Goal: Information Seeking & Learning: Learn about a topic

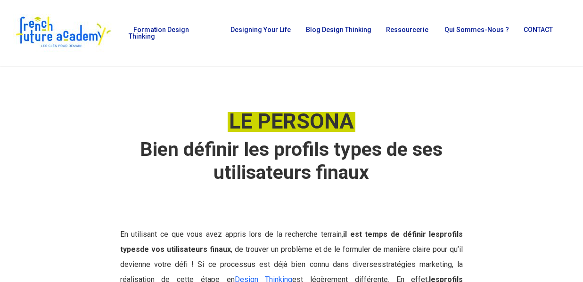
scroll to position [2, 0]
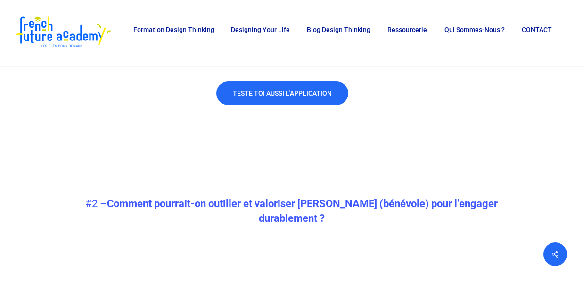
scroll to position [1327, 0]
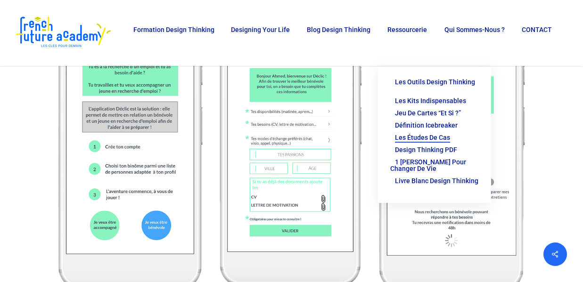
click at [430, 134] on span "Les études de cas" at bounding box center [422, 138] width 55 height 8
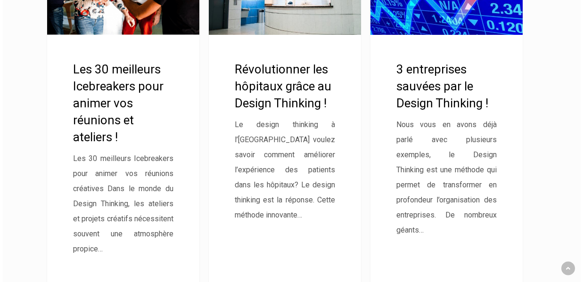
scroll to position [400, 0]
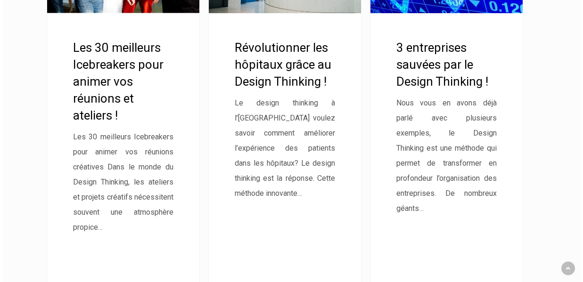
click at [448, 70] on link "3 entreprises sauvées par le Design Thinking !" at bounding box center [446, 103] width 152 height 385
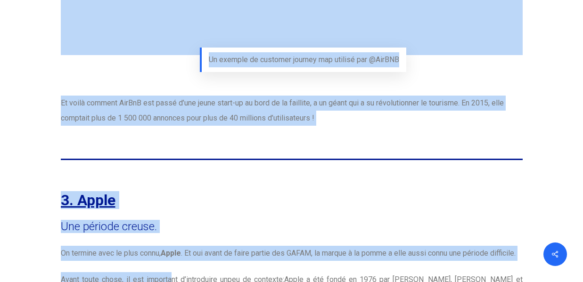
scroll to position [3963, 0]
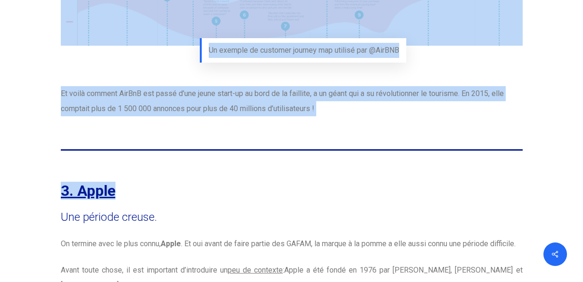
drag, startPoint x: 75, startPoint y: 111, endPoint x: 170, endPoint y: 178, distance: 116.0
click at [187, 99] on p "Et voilà comment AirBnB est passé d’une jeune start-up au bord de la faillite, …" at bounding box center [284, 101] width 447 height 30
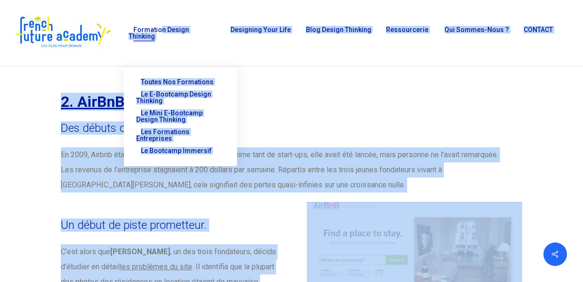
scroll to position [2457, 0]
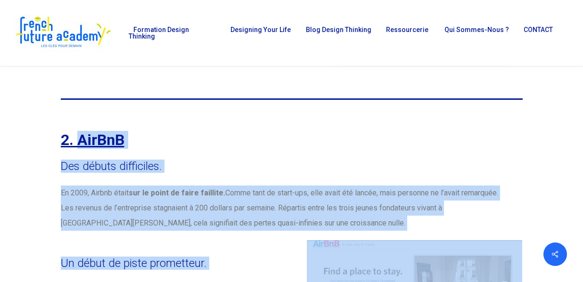
drag, startPoint x: 333, startPoint y: 94, endPoint x: 80, endPoint y: 125, distance: 255.4
copy div "AirBnB Des débuts difficiles. En 2009, Airbnb était sur le point de faire faill…"
